Goal: Transaction & Acquisition: Purchase product/service

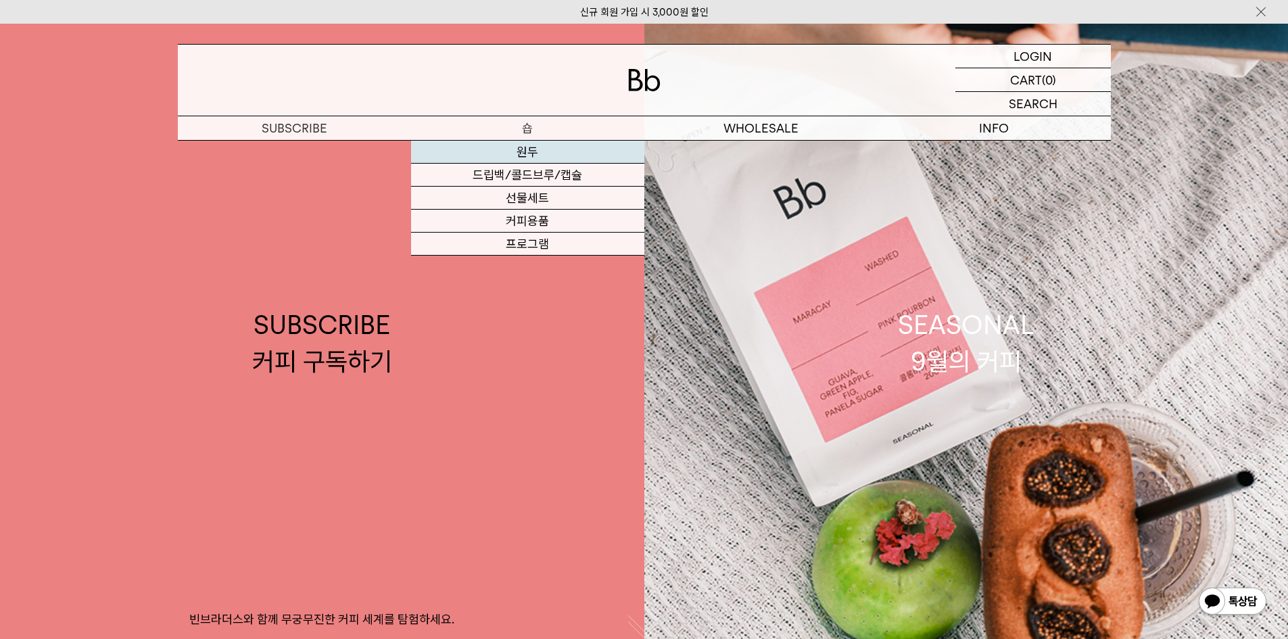
click at [550, 153] on link "원두" at bounding box center [527, 152] width 233 height 23
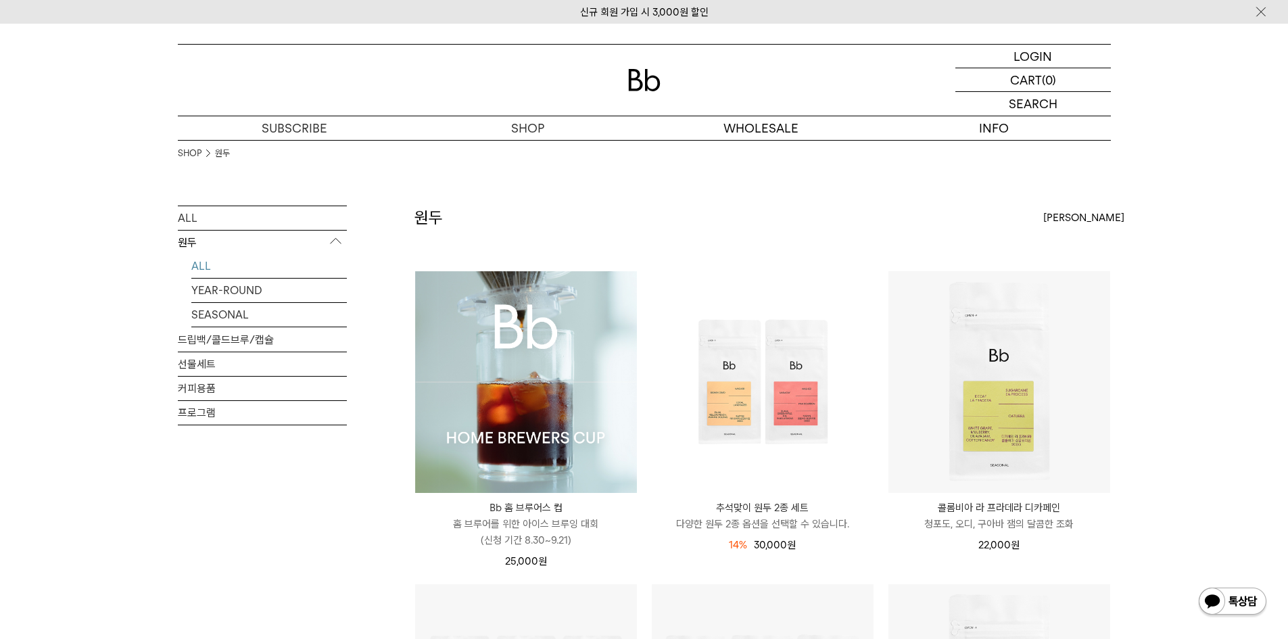
click at [556, 425] on img at bounding box center [526, 382] width 222 height 222
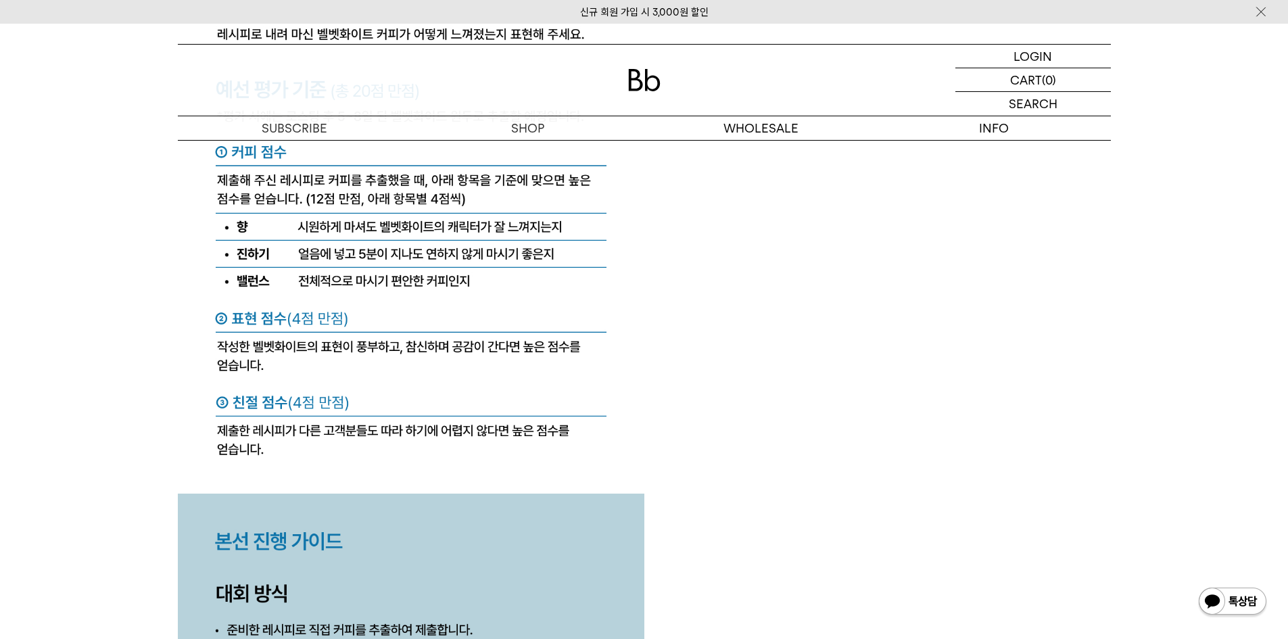
scroll to position [6153, 0]
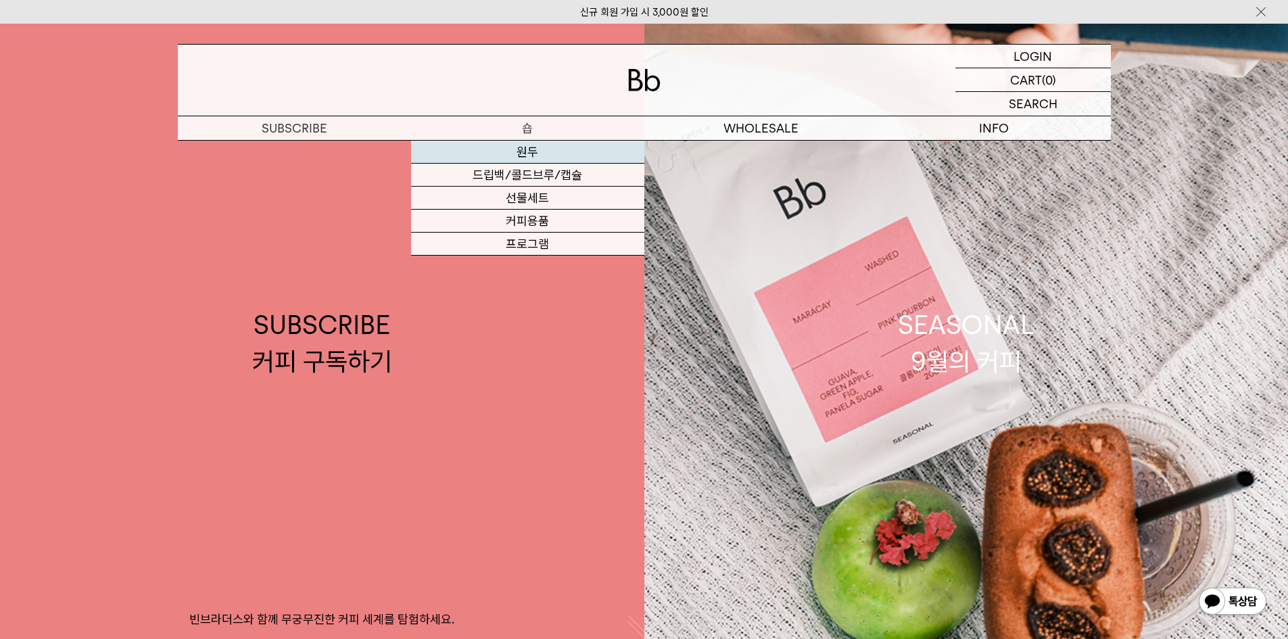
click at [533, 151] on link "원두" at bounding box center [527, 152] width 233 height 23
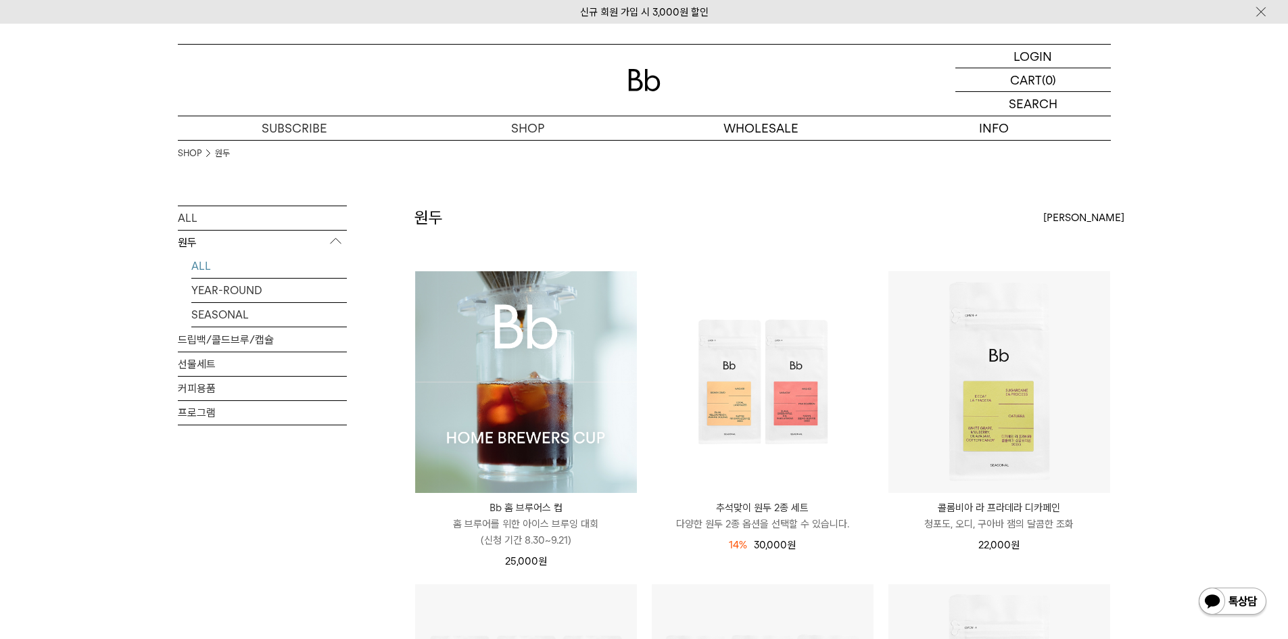
click at [585, 404] on img at bounding box center [526, 382] width 222 height 222
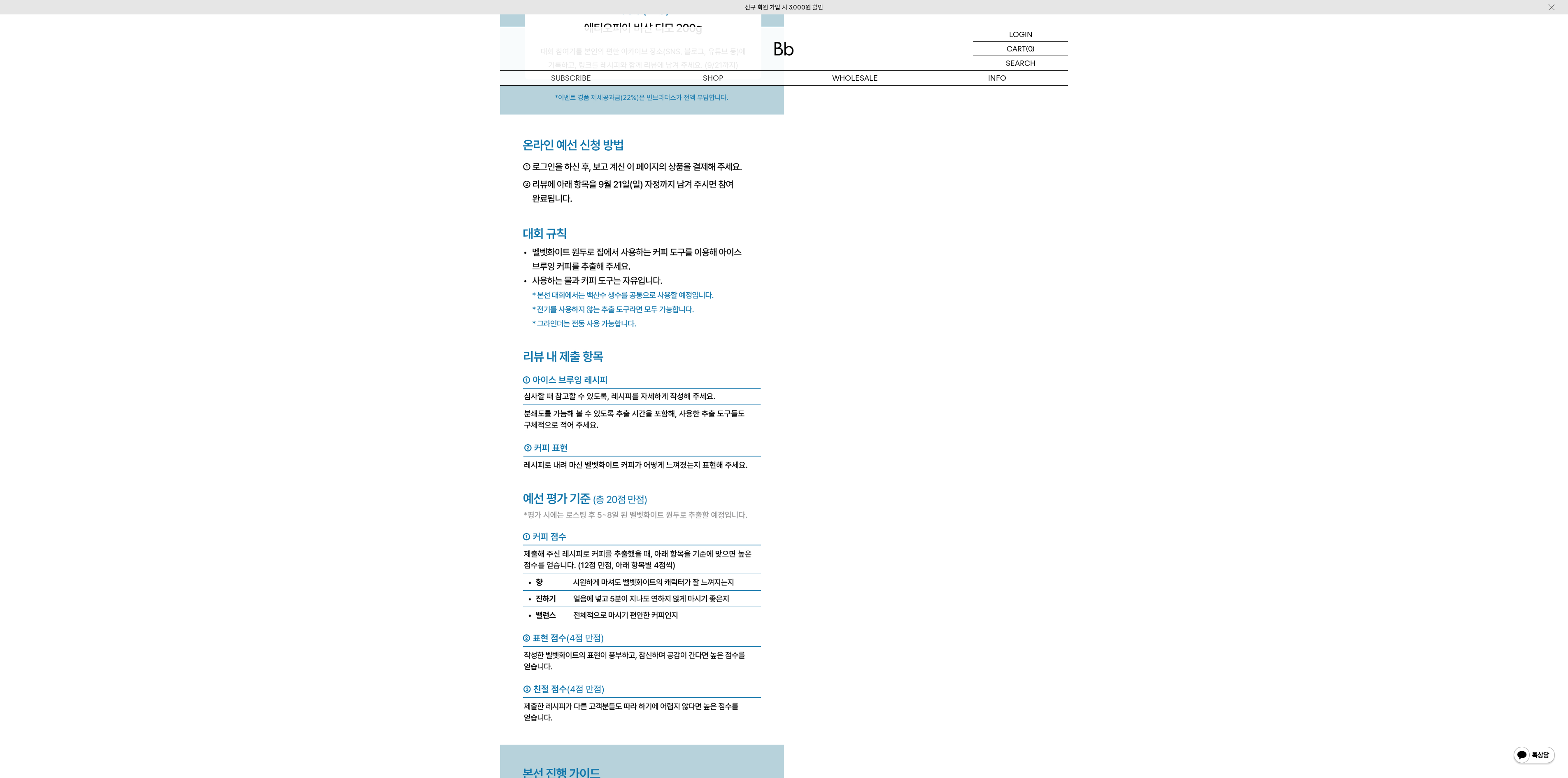
scroll to position [3251, 0]
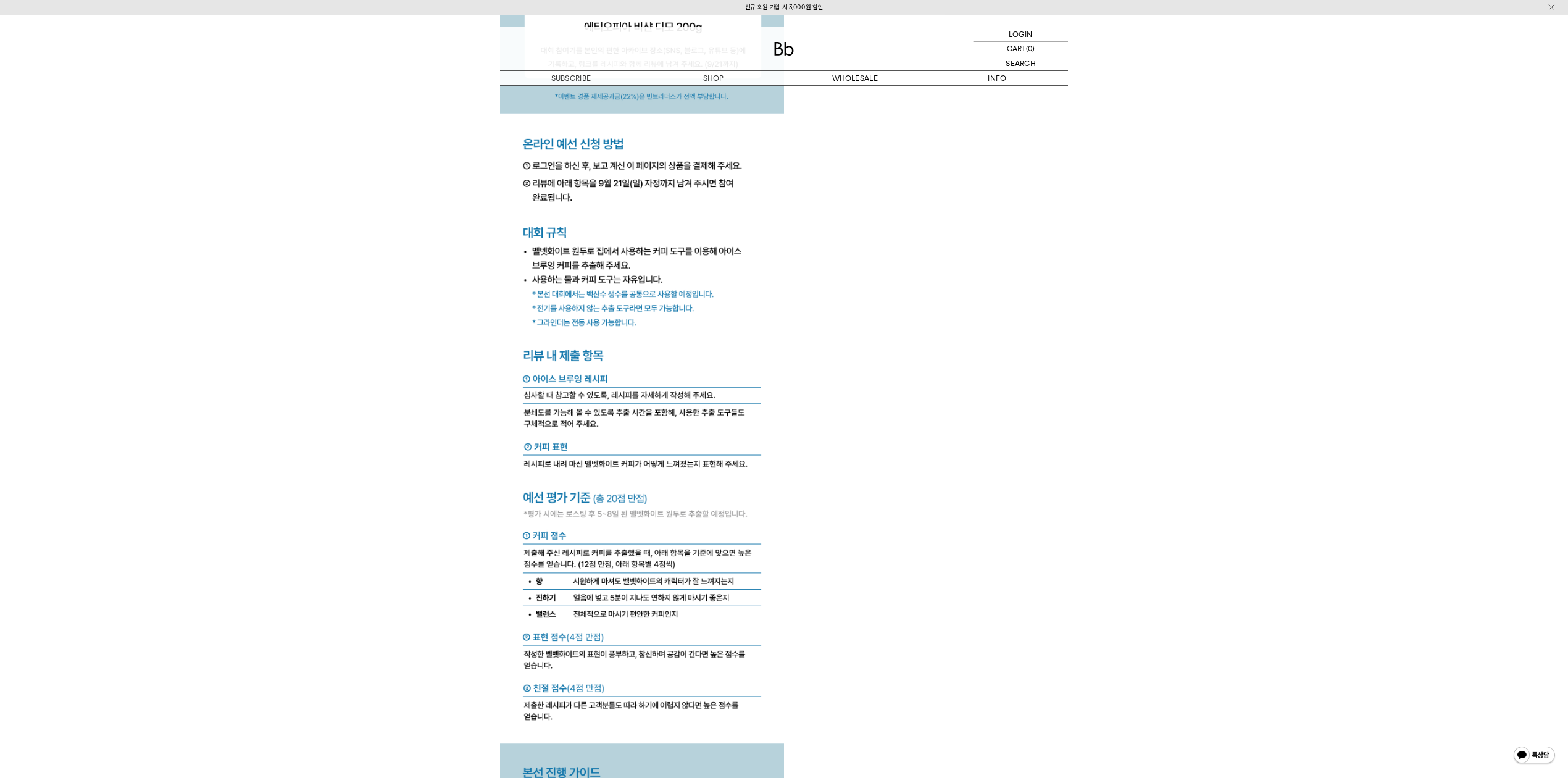
scroll to position [5001, 0]
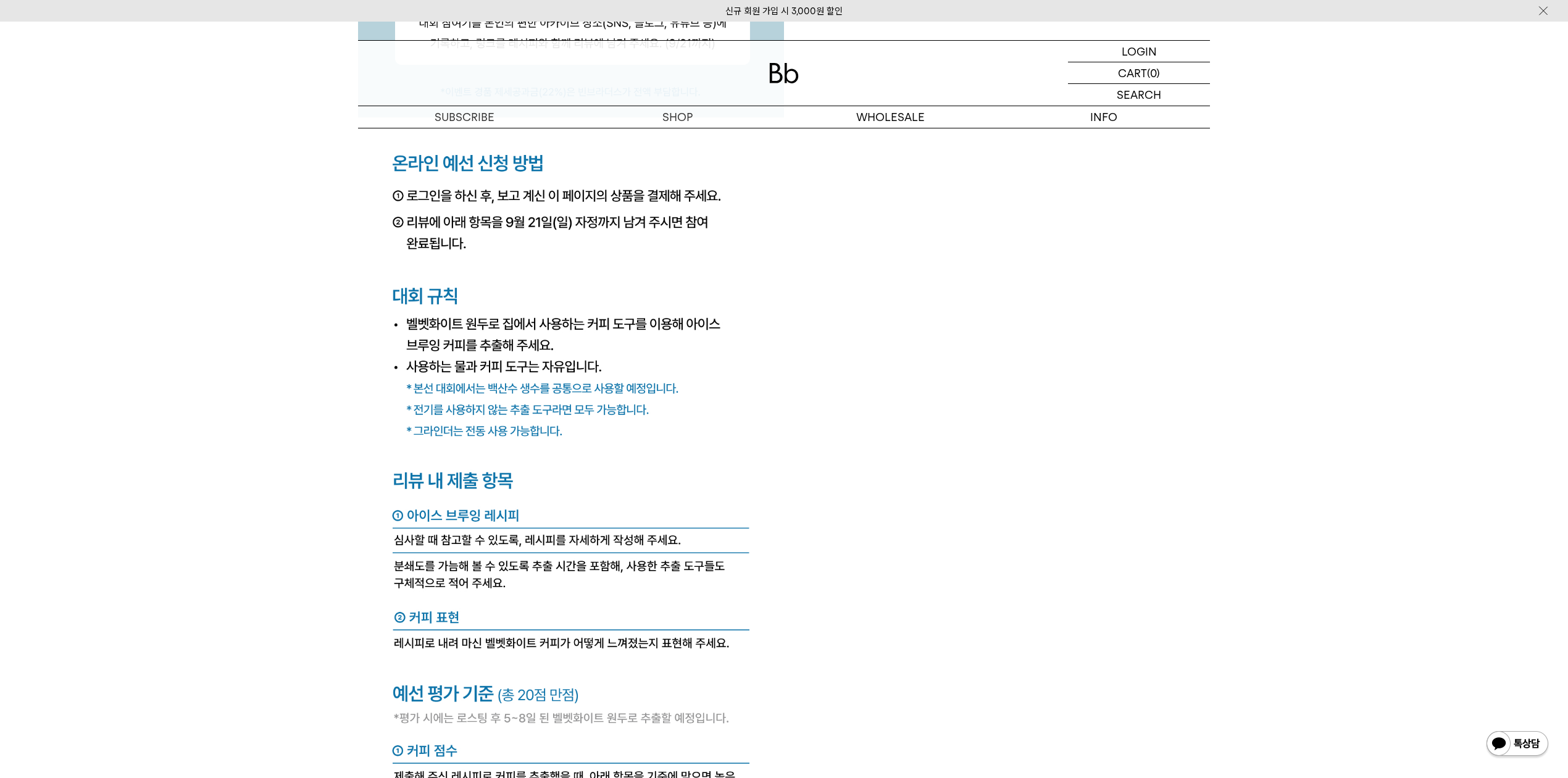
drag, startPoint x: 923, startPoint y: 397, endPoint x: 984, endPoint y: 298, distance: 116.3
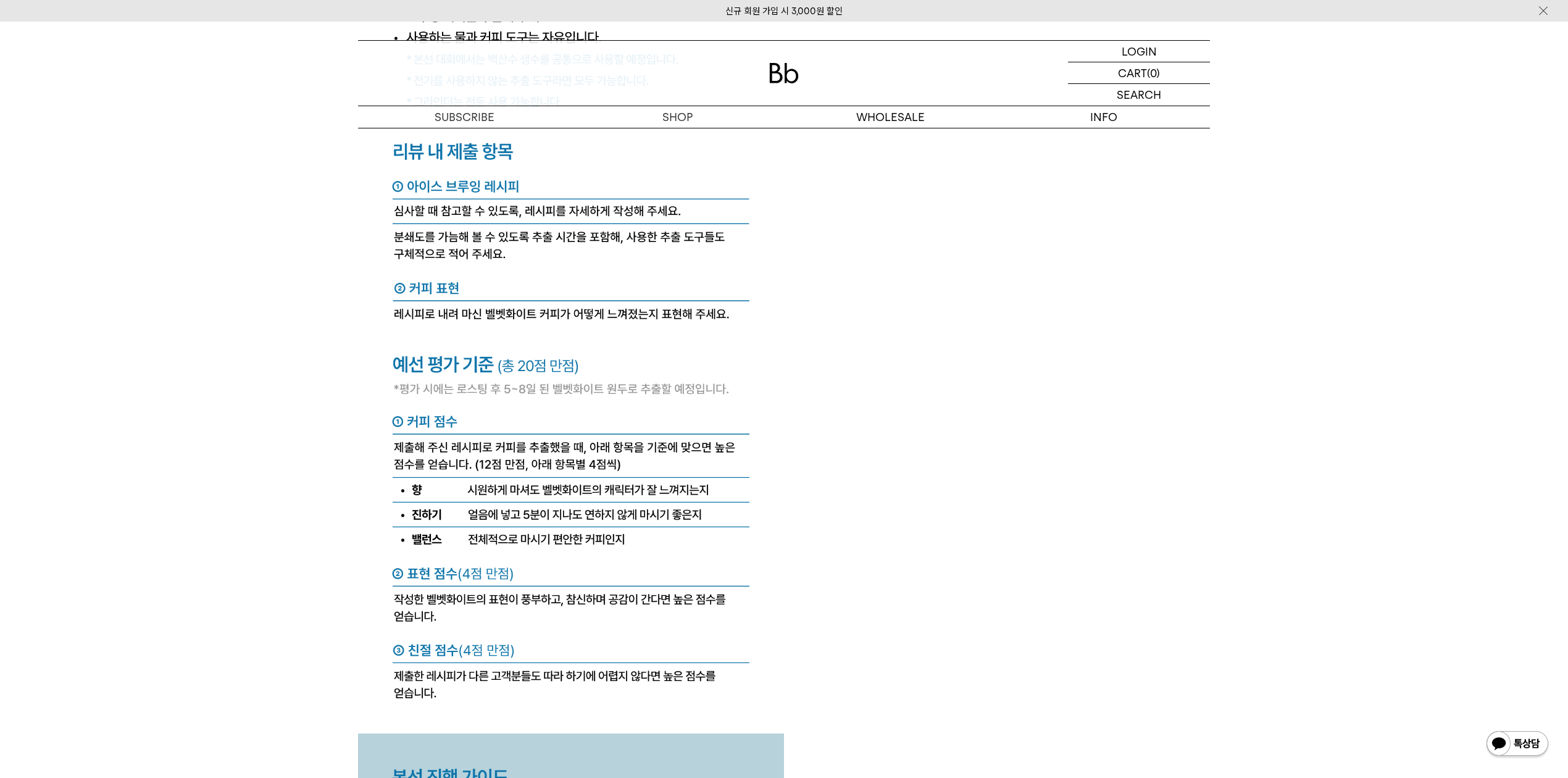
scroll to position [5248, 0]
